Goal: Task Accomplishment & Management: Use online tool/utility

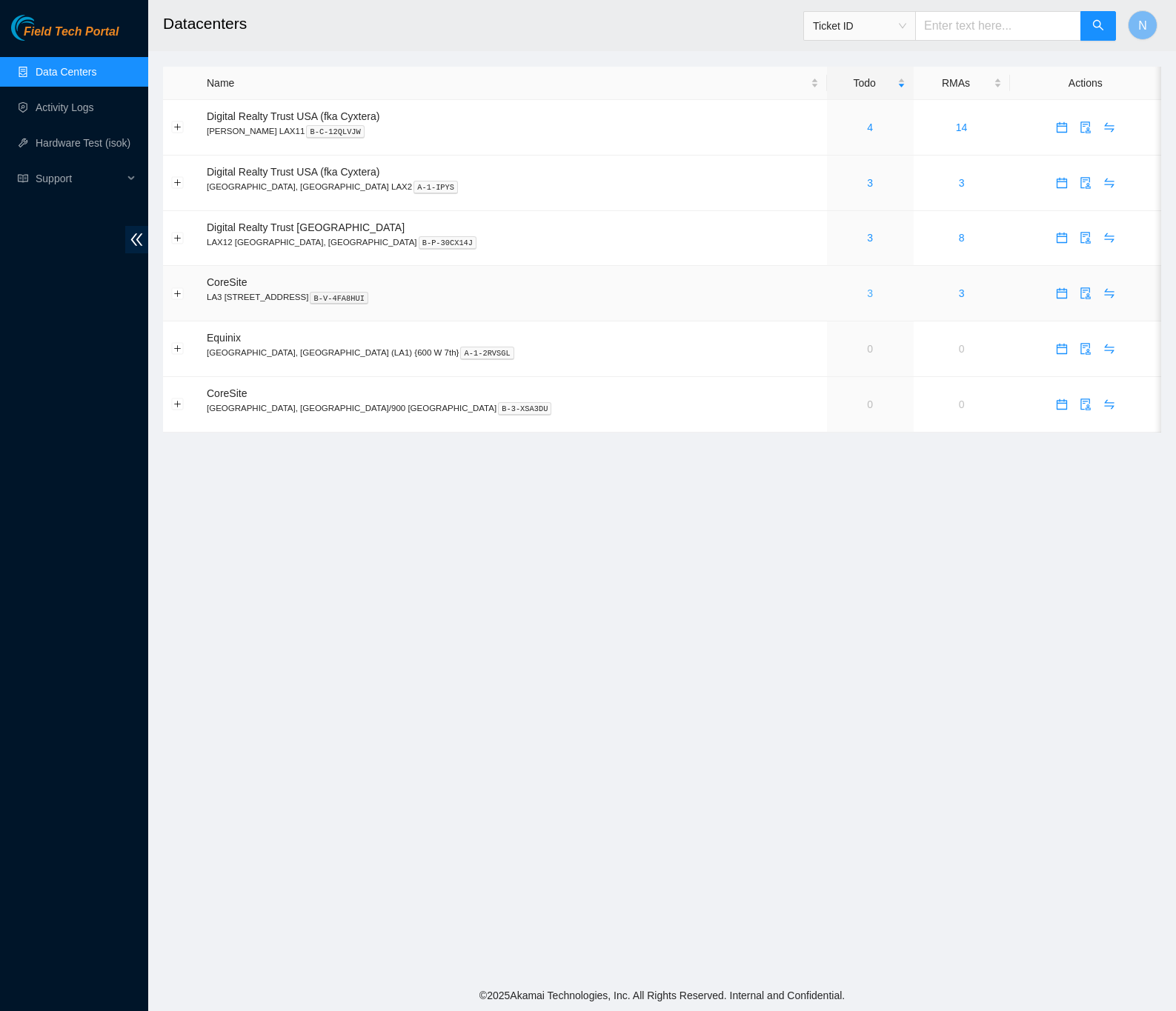
click at [867, 298] on link "3" at bounding box center [870, 293] width 6 height 12
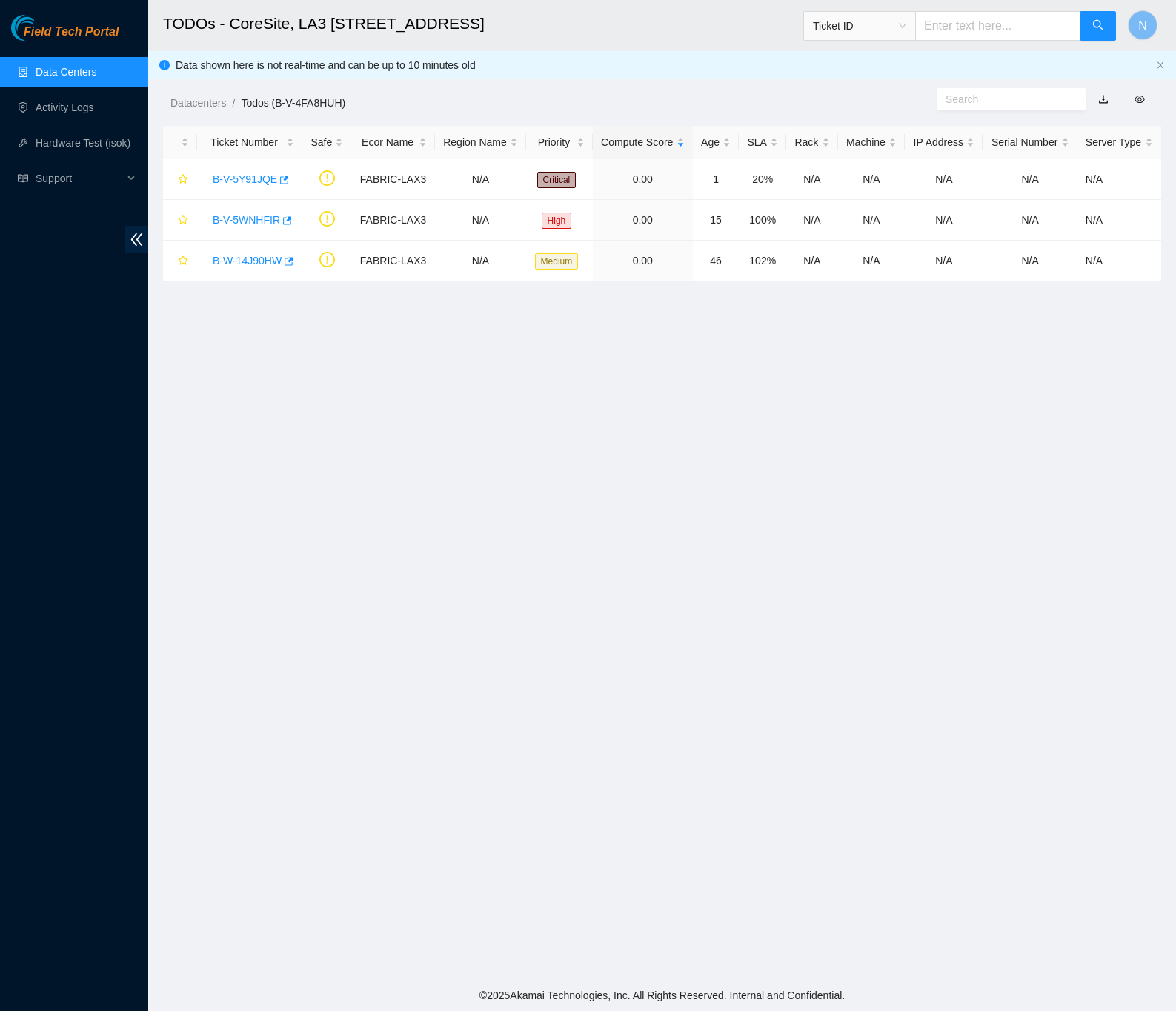
click at [360, 320] on main "TODOs - CoreSite, LA3 200 Bauchet St Ticket ID N Data shown here is not real-ti…" at bounding box center [662, 490] width 1028 height 980
click at [256, 182] on link "B-V-5Y91JQE" at bounding box center [245, 179] width 64 height 12
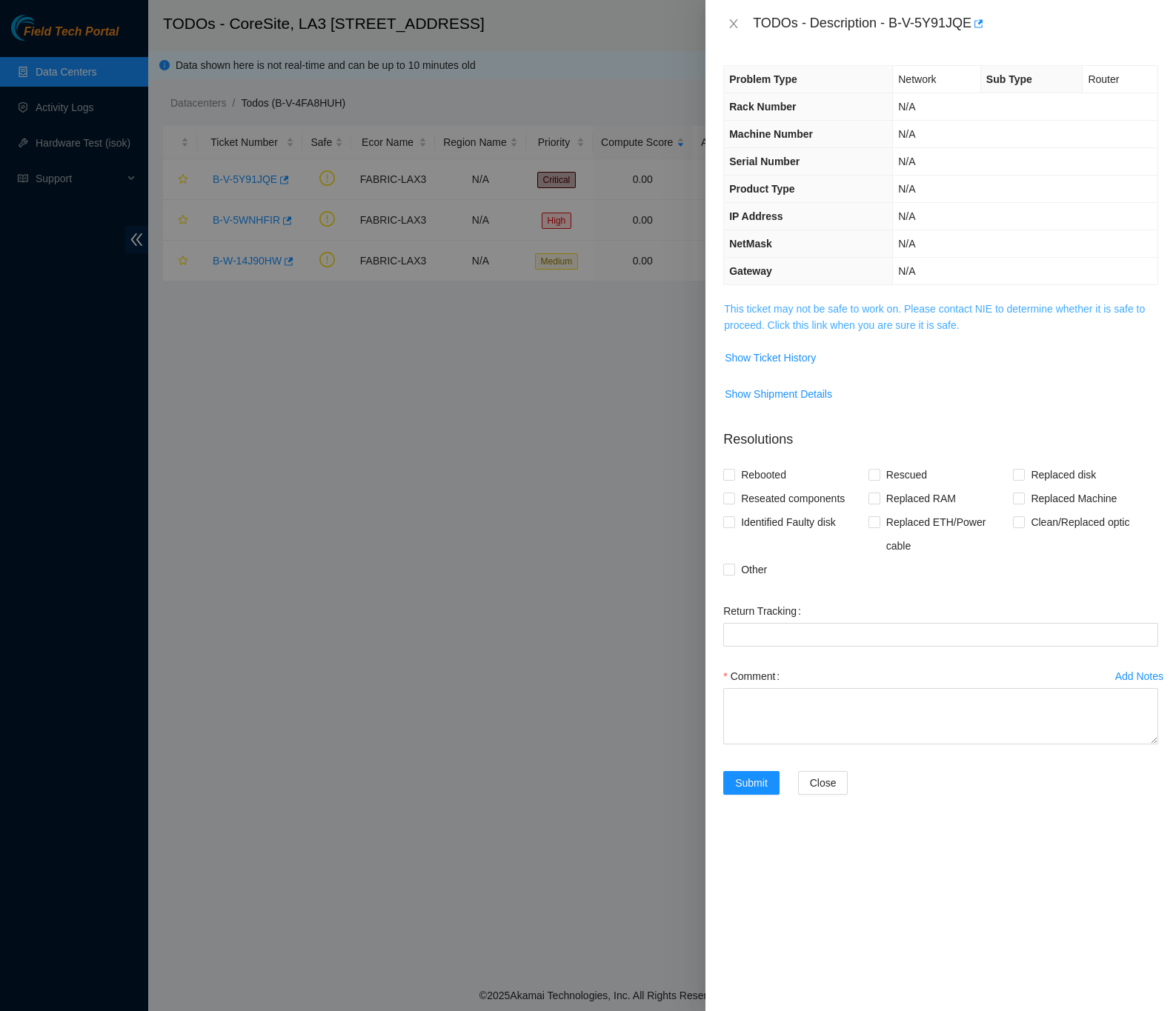
click at [883, 331] on link "This ticket may not be safe to work on. Please contact NIE to determine whether…" at bounding box center [935, 317] width 421 height 28
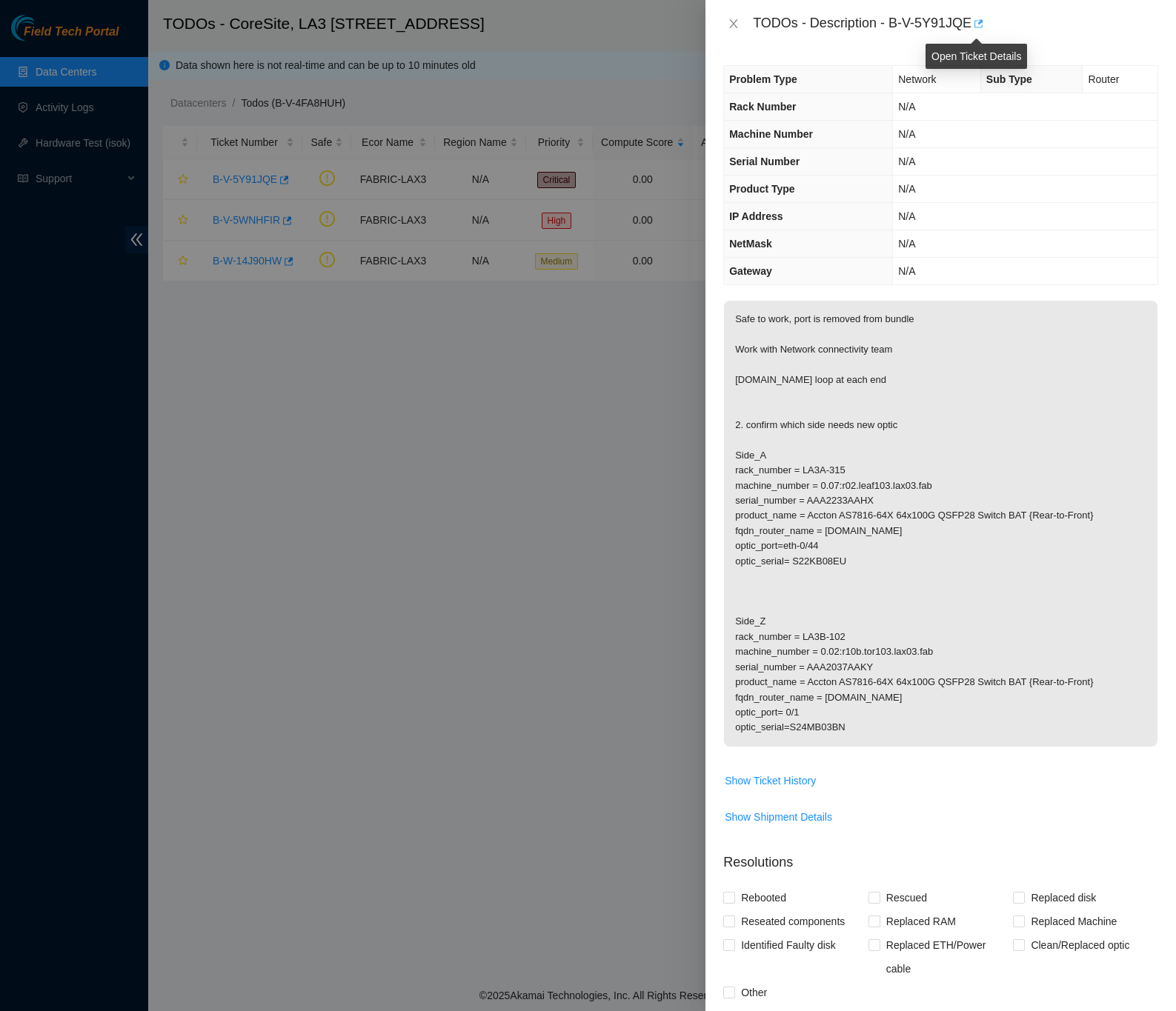
click at [978, 23] on icon "button" at bounding box center [978, 23] width 9 height 8
drag, startPoint x: 888, startPoint y: 23, endPoint x: 967, endPoint y: 24, distance: 79.0
click at [967, 24] on div "TODOs - Description - B-V-5Y91JQE" at bounding box center [956, 23] width 406 height 23
copy div "B-V-5Y91JQE"
click at [1034, 37] on div "TODOs - Description - B-V-5Y91JQE" at bounding box center [940, 23] width 471 height 47
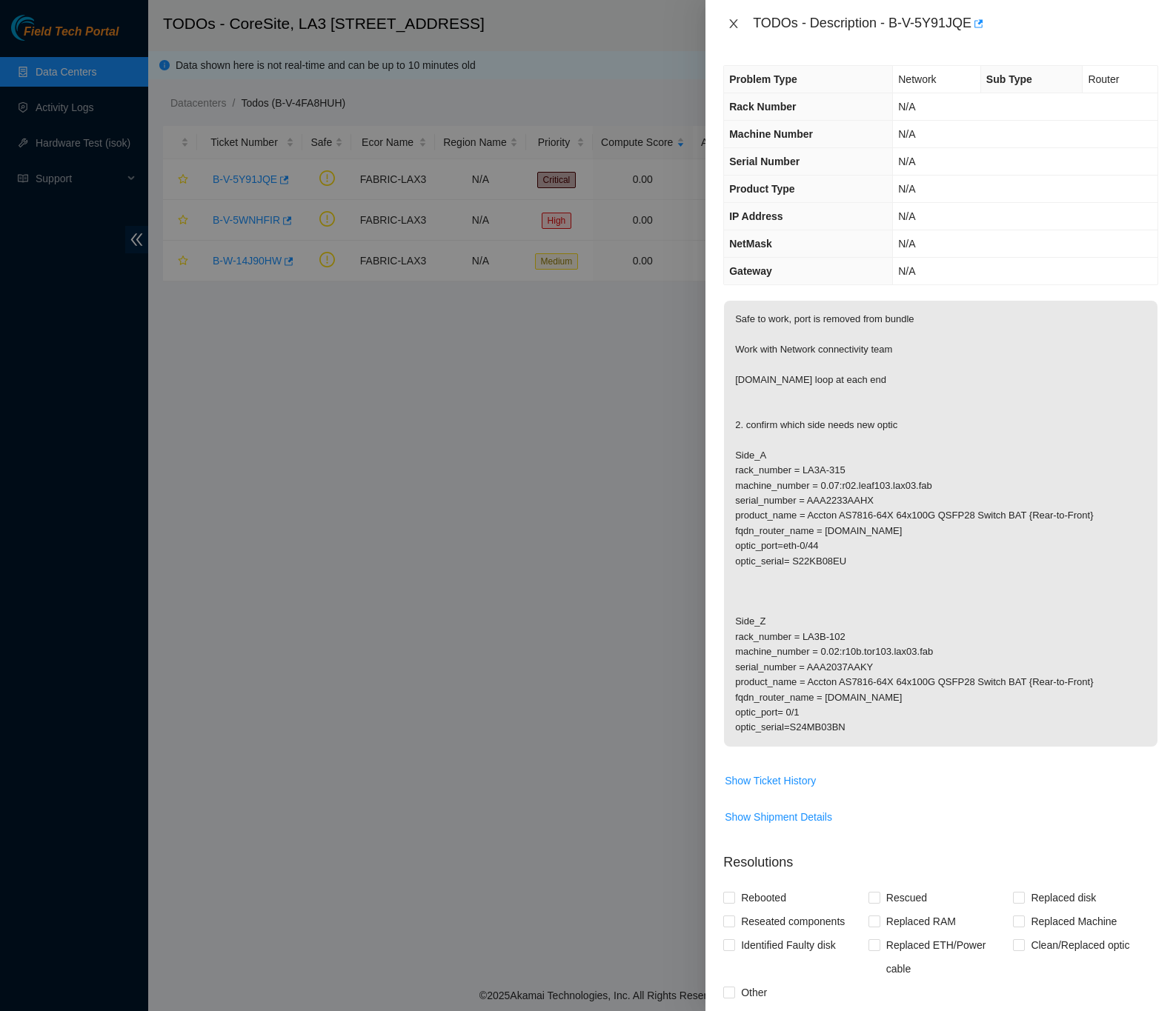
click at [739, 23] on icon "close" at bounding box center [734, 23] width 12 height 12
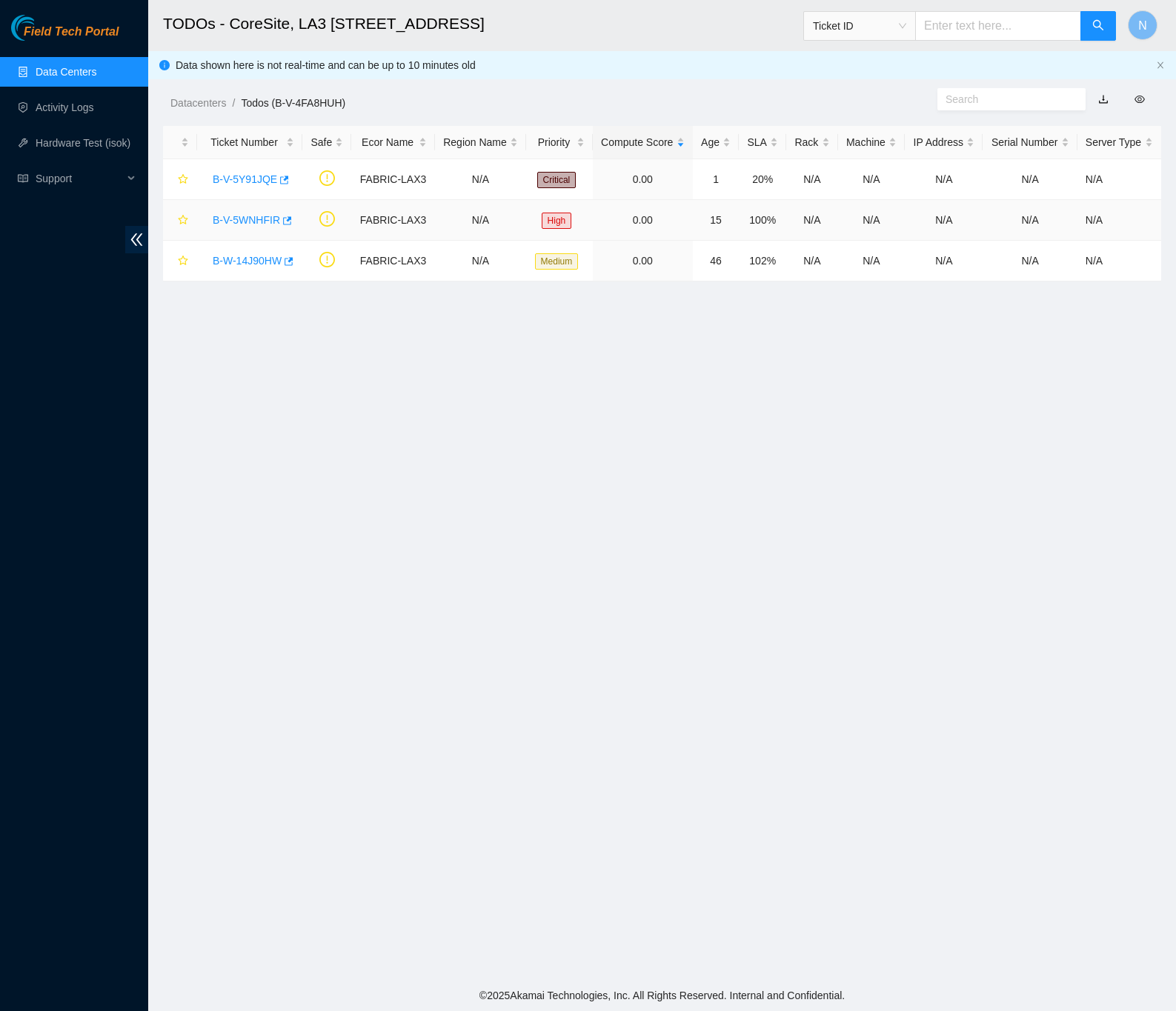
click at [245, 216] on link "B-V-5WNHFIR" at bounding box center [245, 220] width 67 height 12
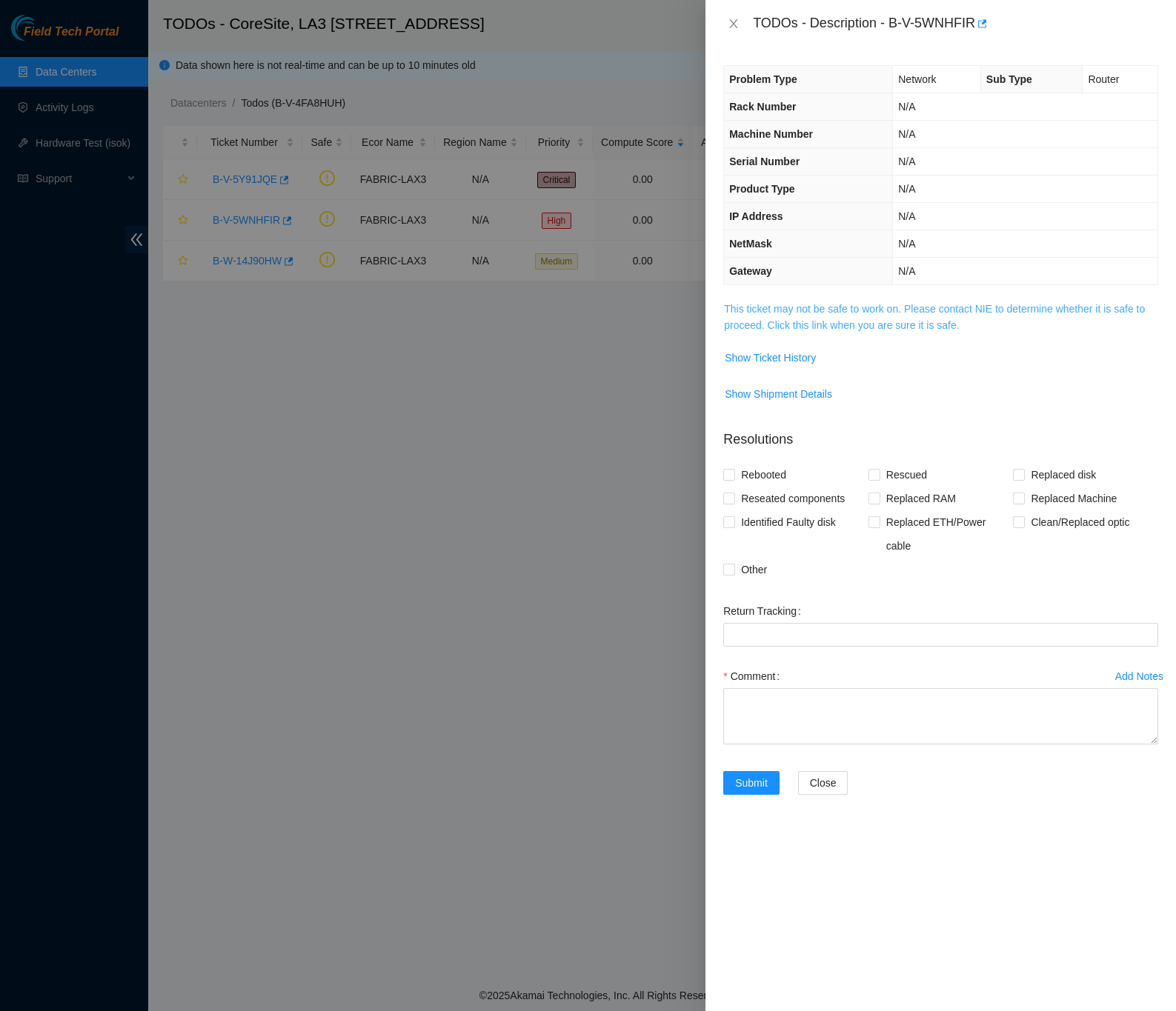
click at [825, 311] on link "This ticket may not be safe to work on. Please contact NIE to determine whether…" at bounding box center [935, 317] width 421 height 28
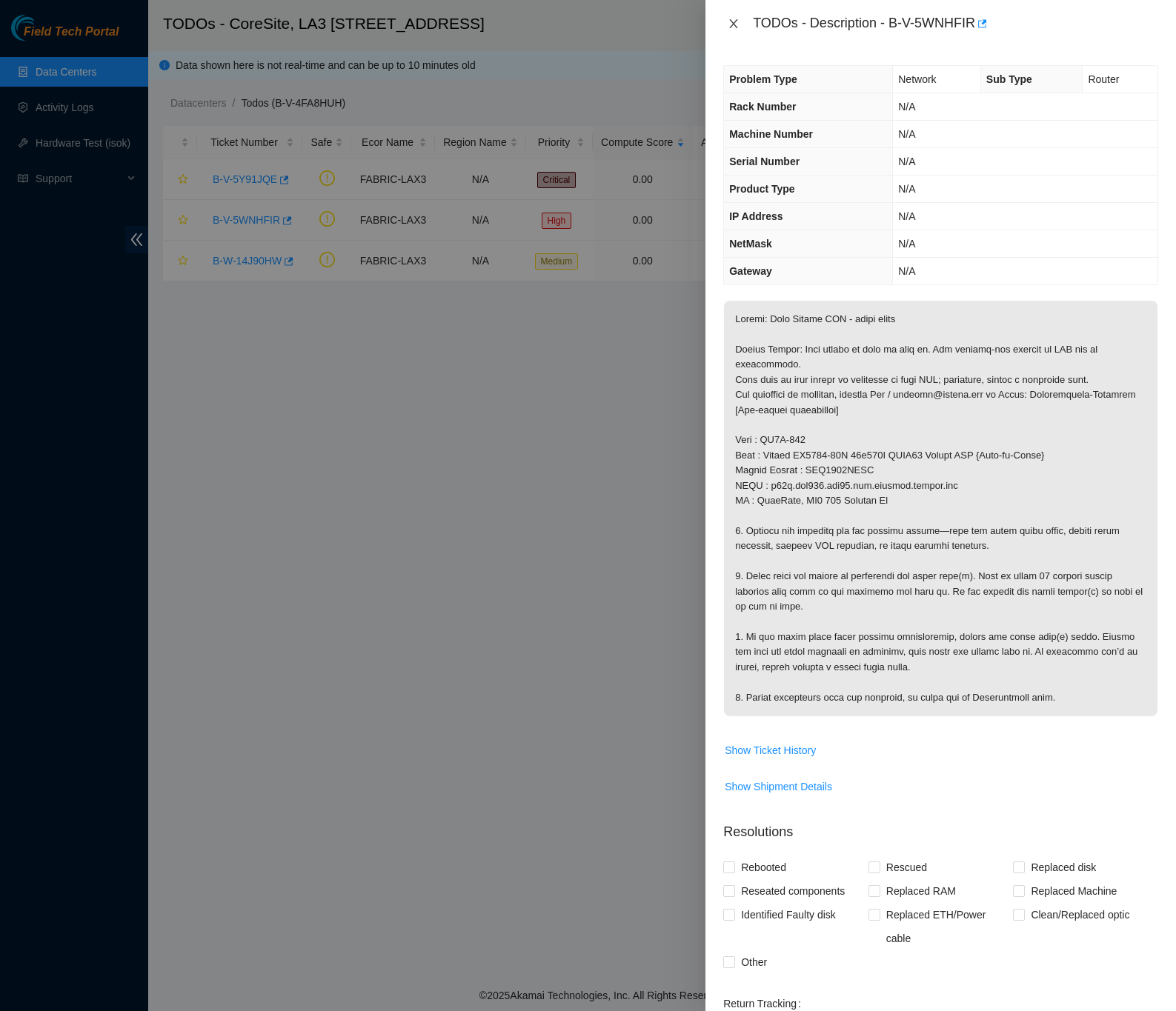
click at [731, 23] on icon "close" at bounding box center [734, 23] width 12 height 12
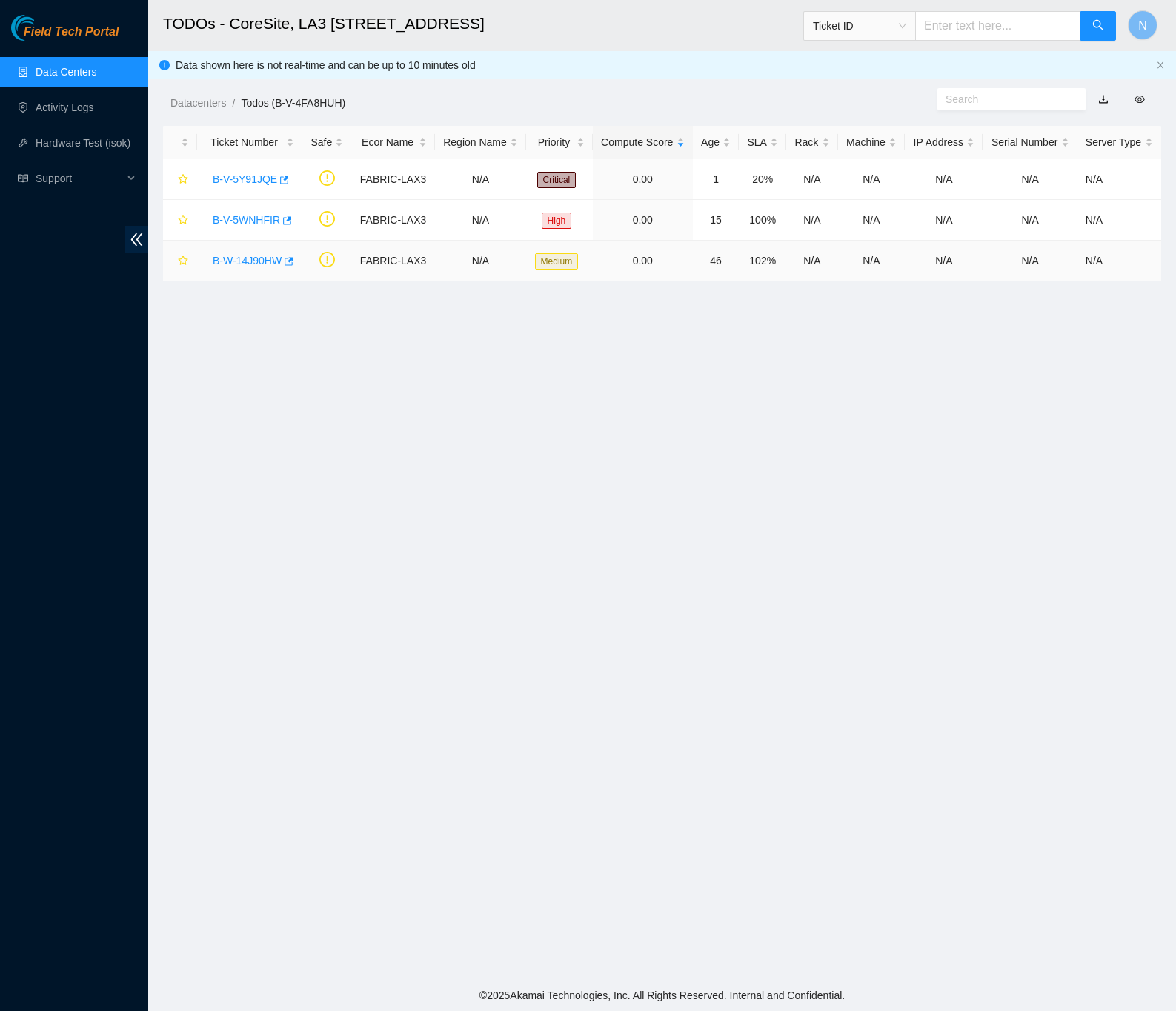
click at [241, 260] on link "B-W-14J90HW" at bounding box center [246, 261] width 69 height 12
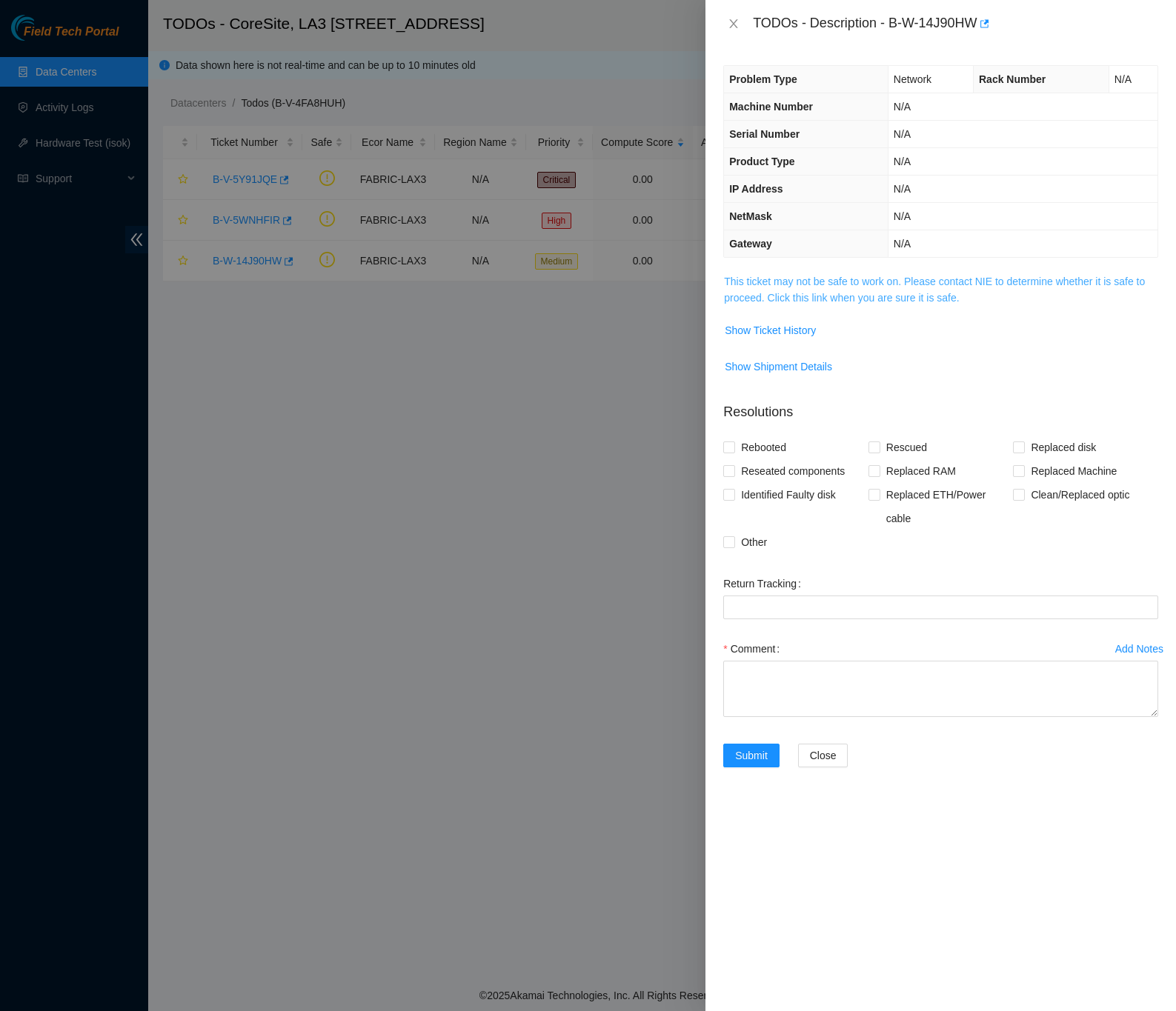
click at [756, 300] on link "This ticket may not be safe to work on. Please contact NIE to determine whether…" at bounding box center [935, 290] width 421 height 28
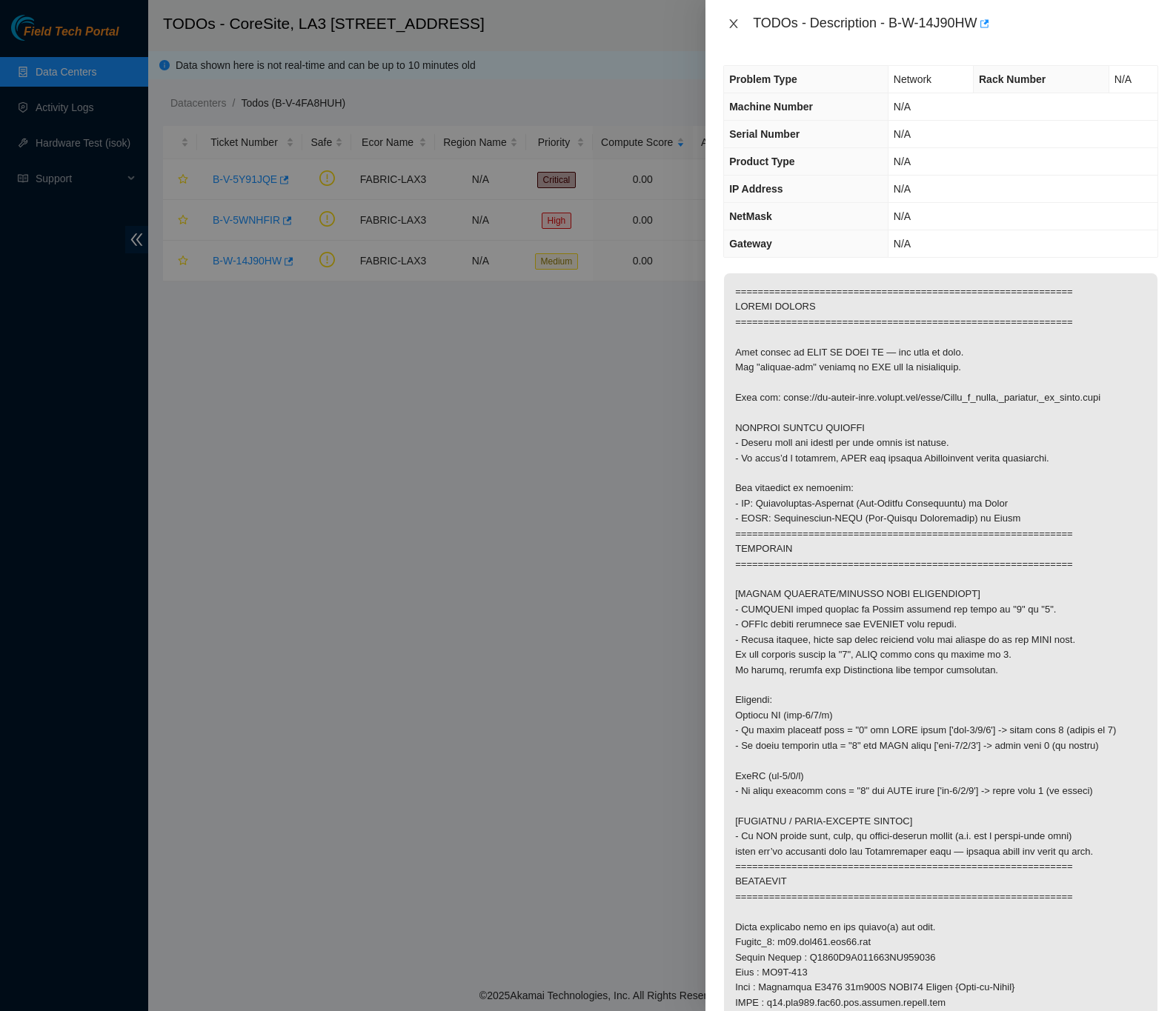
click at [736, 25] on icon "close" at bounding box center [734, 23] width 12 height 12
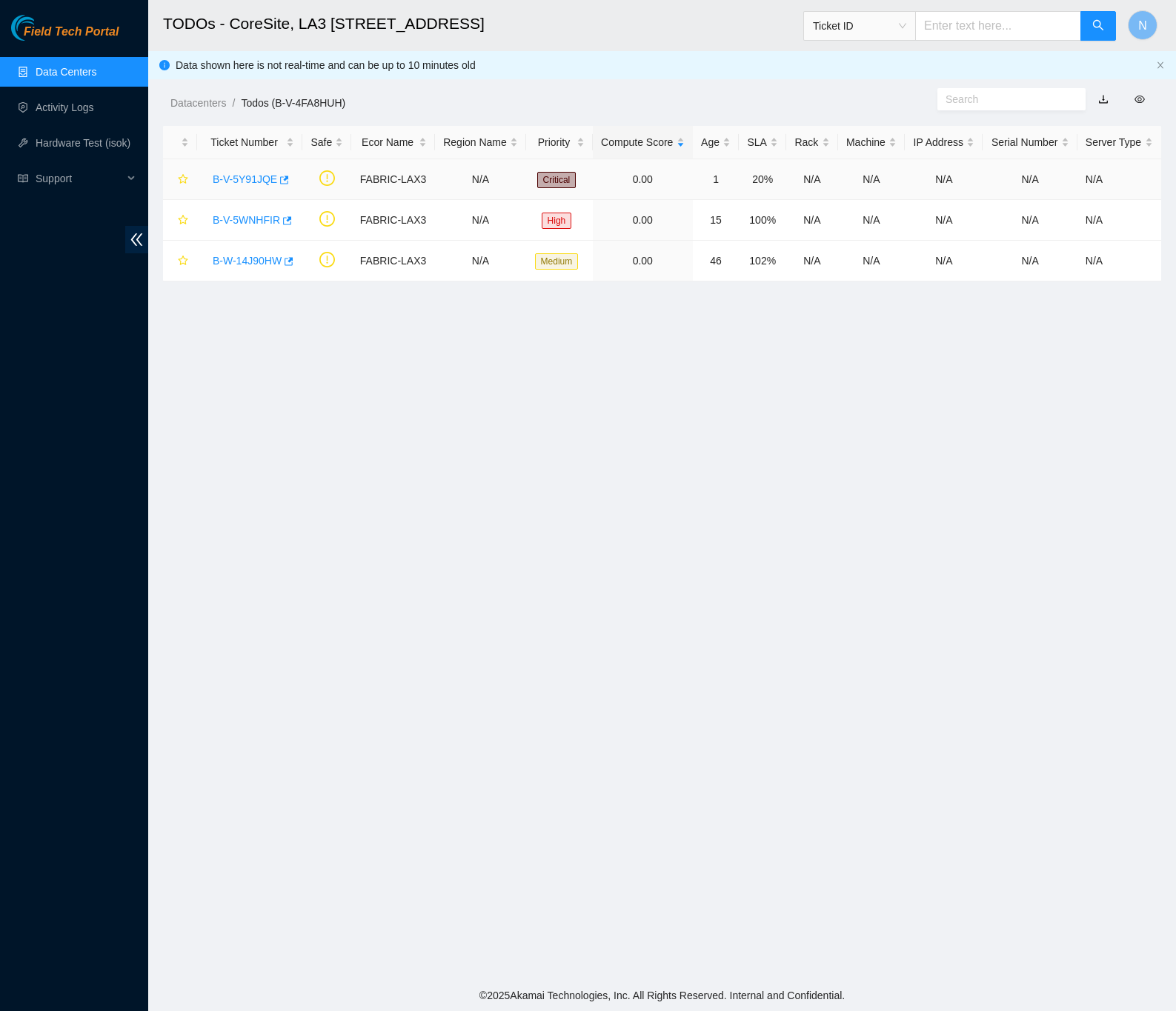
click at [240, 173] on link "B-V-5Y91JQE" at bounding box center [245, 179] width 64 height 12
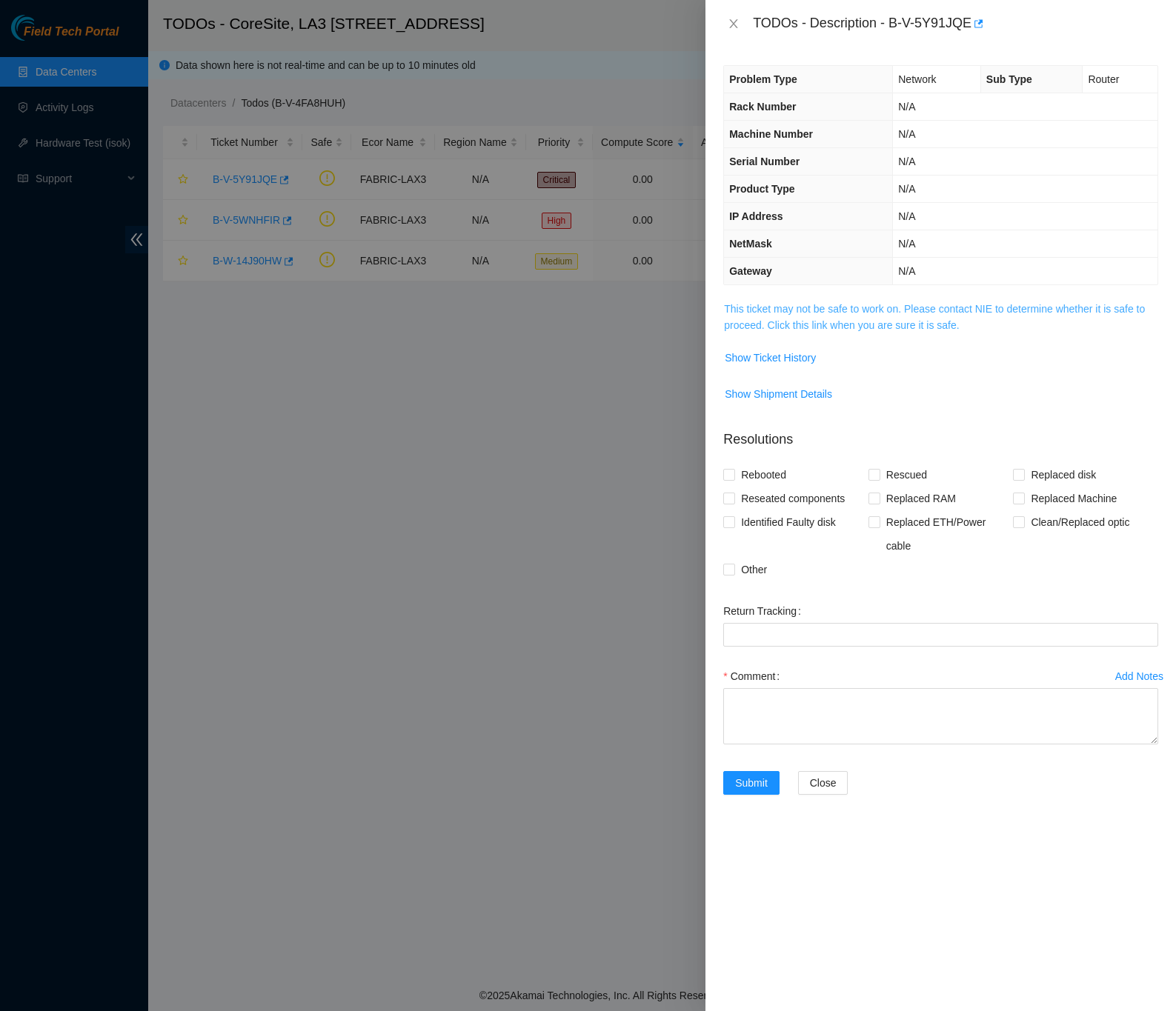
click at [821, 331] on link "This ticket may not be safe to work on. Please contact NIE to determine whether…" at bounding box center [935, 317] width 421 height 28
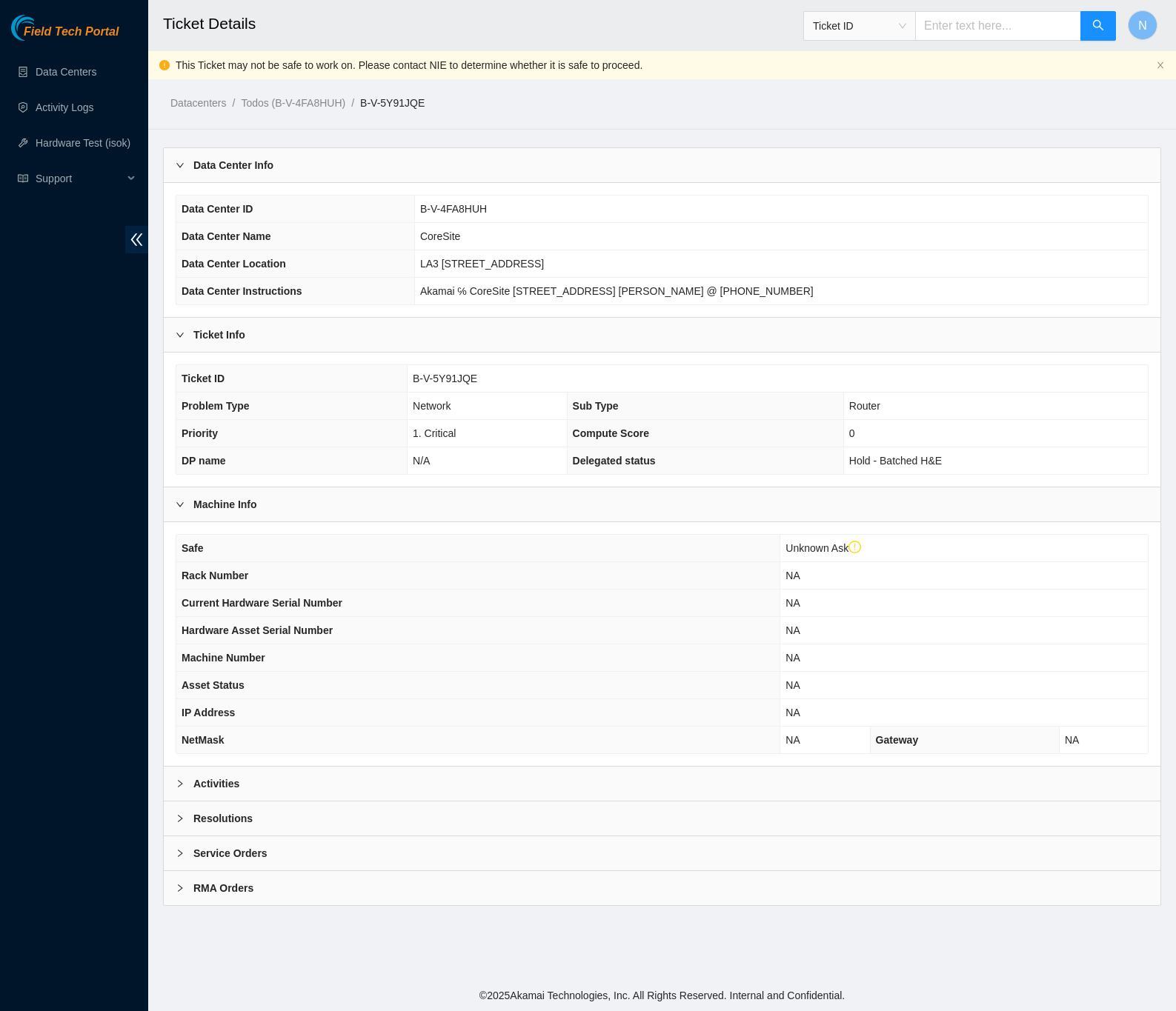
click at [222, 784] on b "Activities" at bounding box center [216, 783] width 46 height 17
